Goal: Navigation & Orientation: Find specific page/section

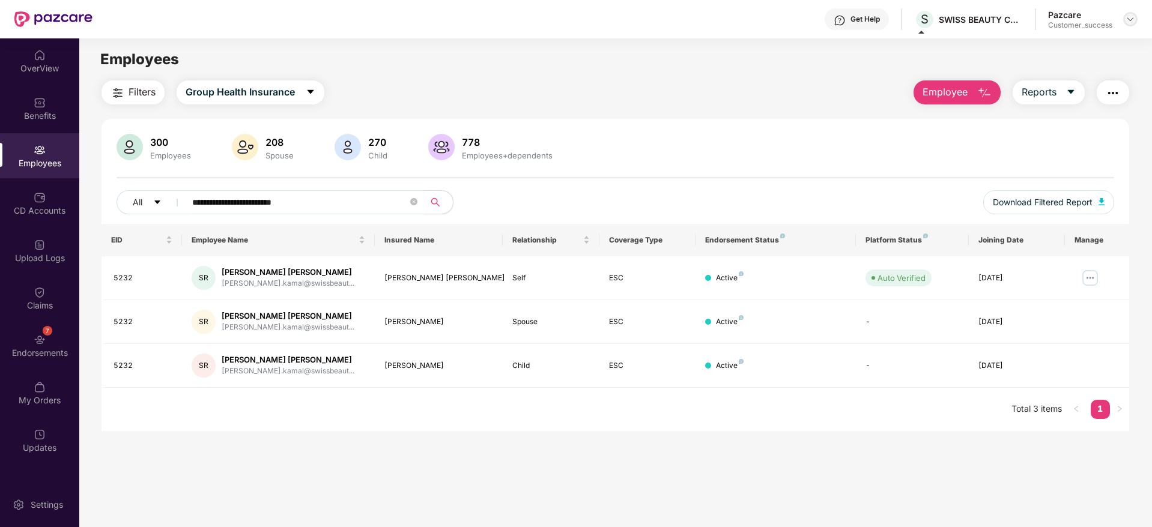
click at [1130, 22] on img at bounding box center [1130, 19] width 10 height 10
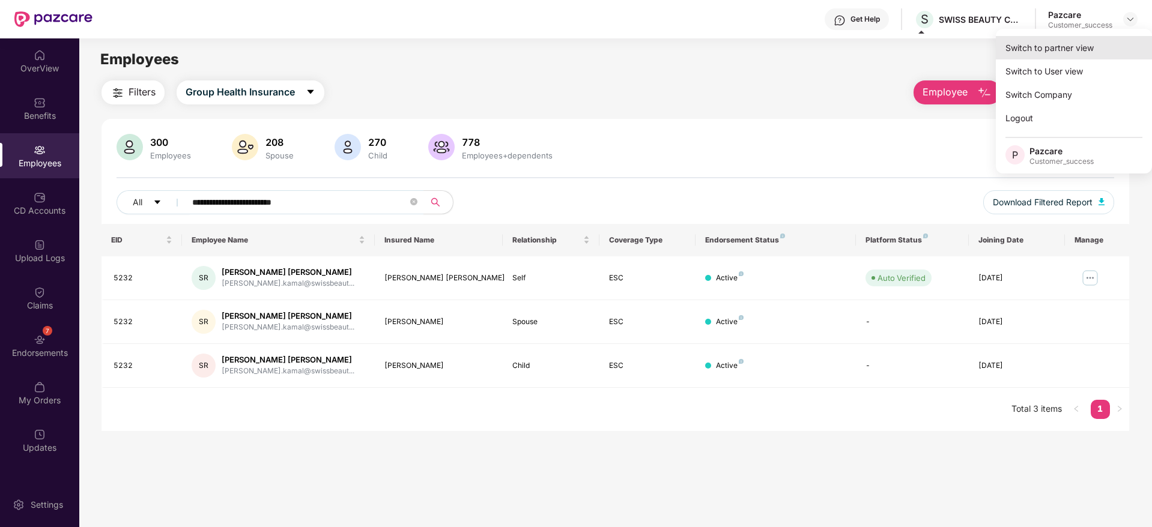
click at [1069, 44] on div "Switch to partner view" at bounding box center [1074, 47] width 156 height 23
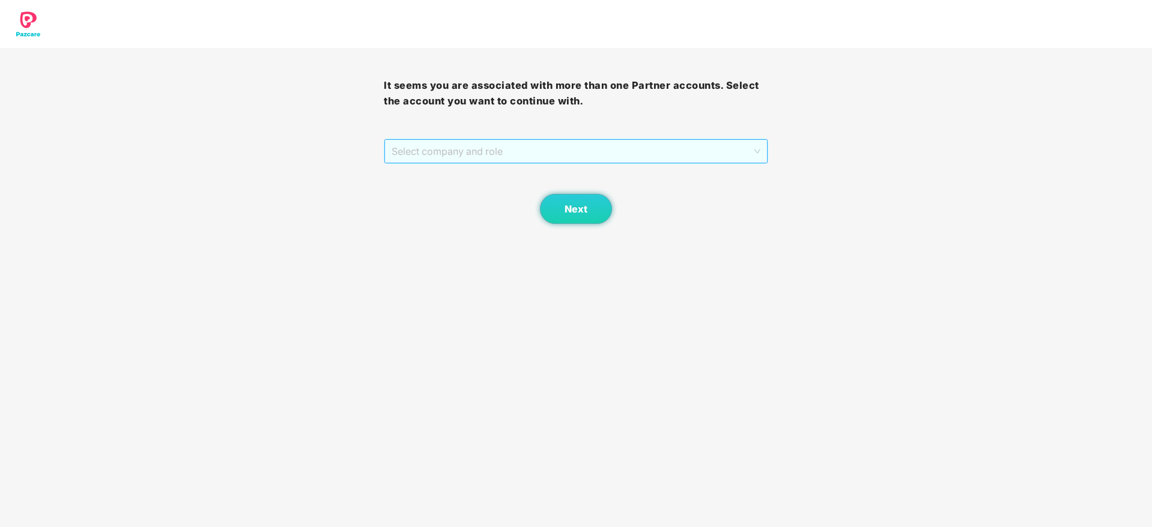
click at [701, 159] on span "Select company and role" at bounding box center [576, 151] width 368 height 23
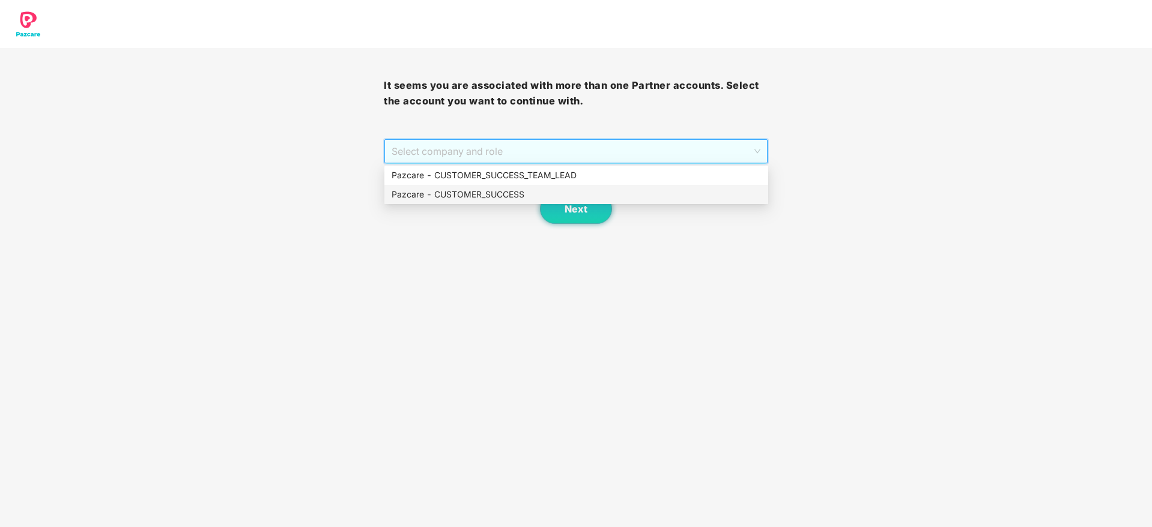
click at [632, 190] on div "Pazcare - CUSTOMER_SUCCESS" at bounding box center [576, 194] width 369 height 13
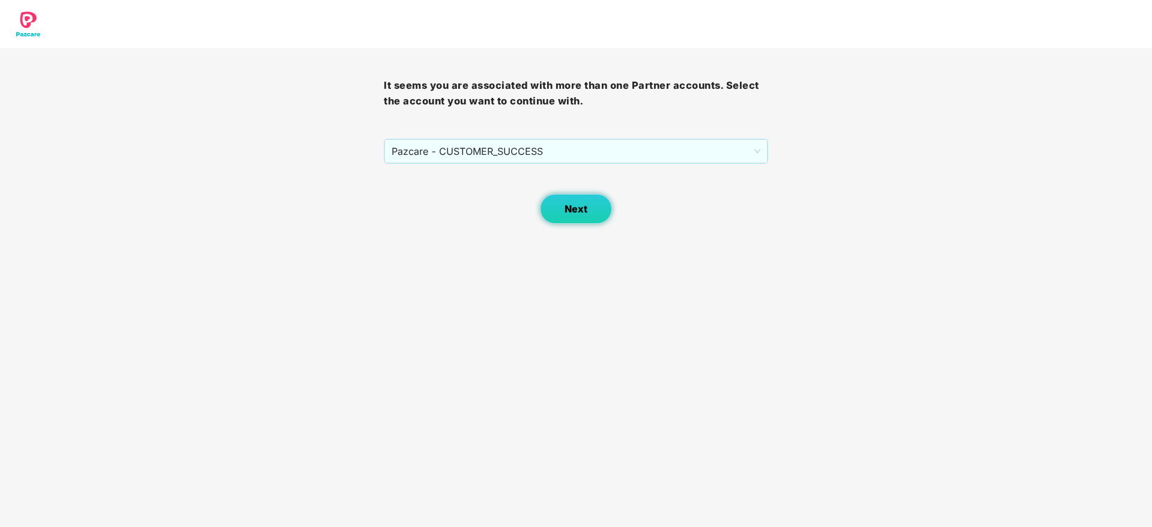
click at [587, 204] on span "Next" at bounding box center [576, 209] width 23 height 11
